Goal: Task Accomplishment & Management: Manage account settings

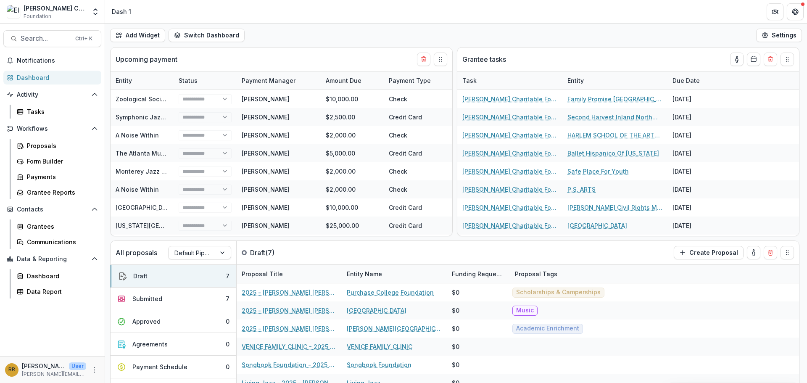
select select "******"
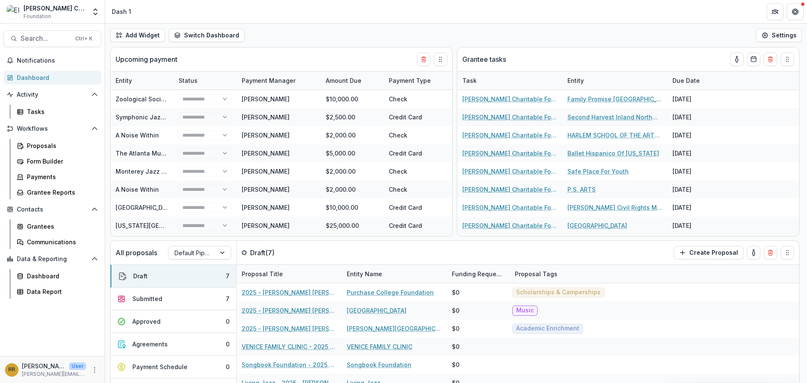
select select "******"
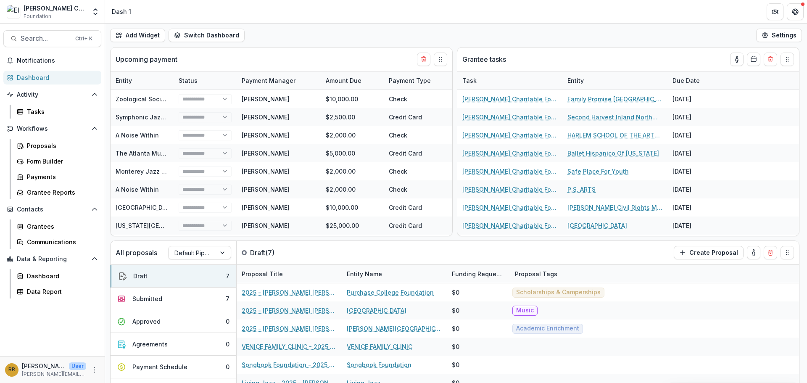
select select "******"
